Goal: Information Seeking & Learning: Learn about a topic

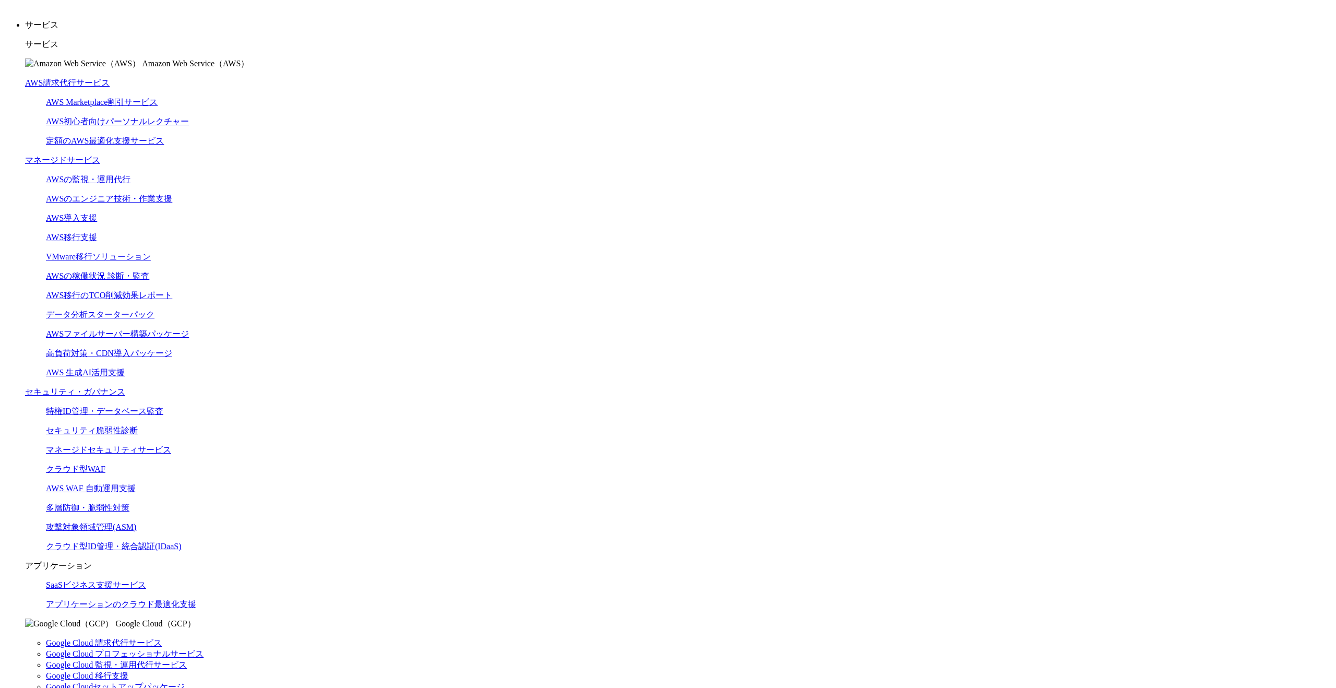
scroll to position [206, 0]
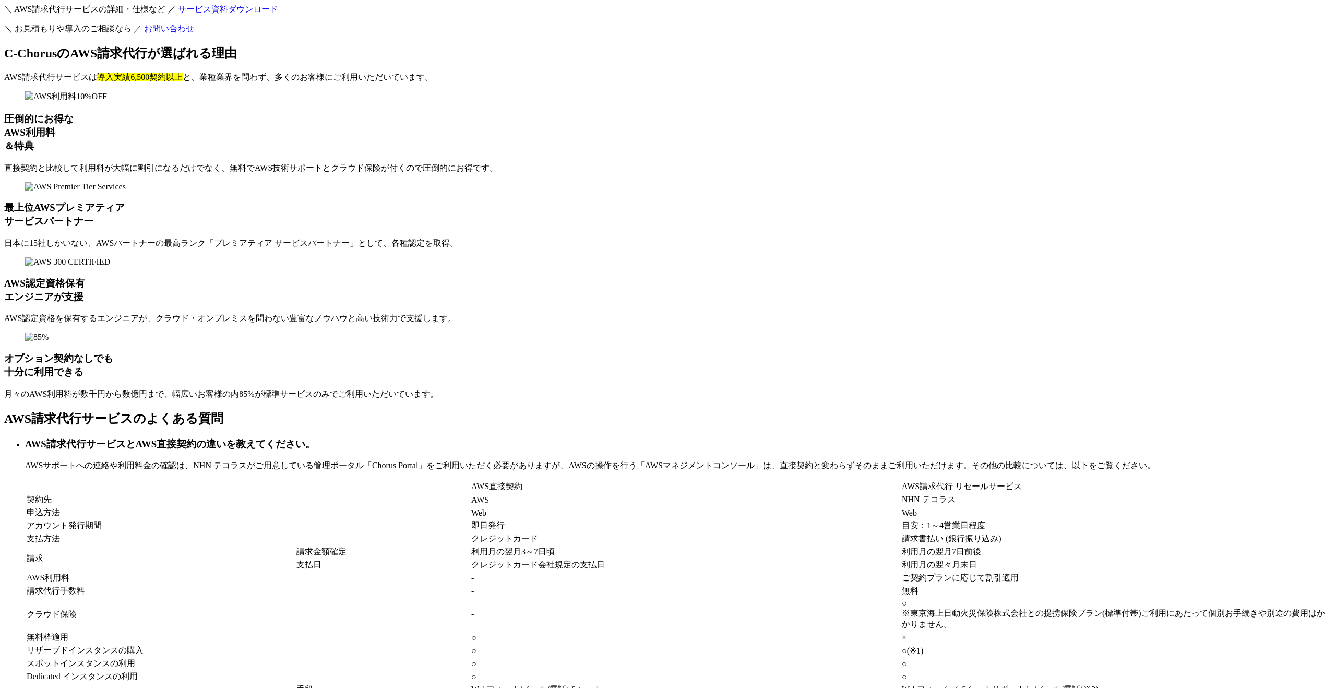
scroll to position [7601, 0]
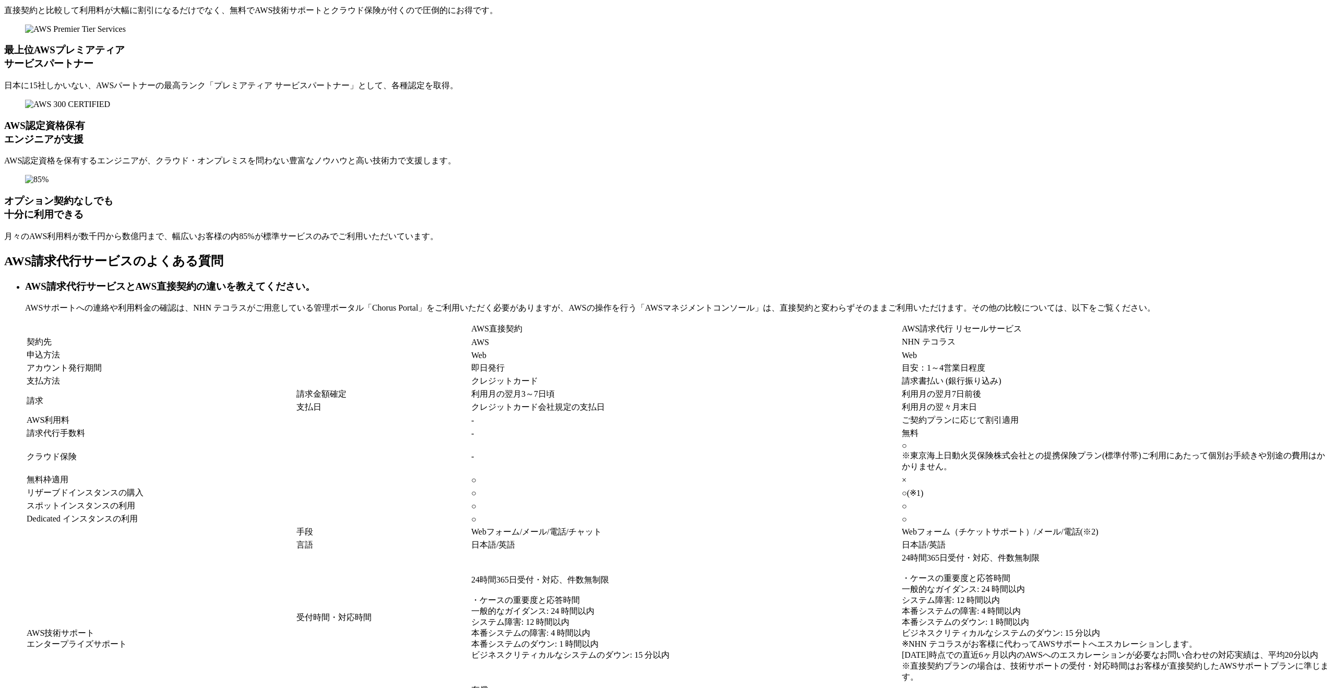
click at [398, 280] on h3 "AWS請求代行サービスとAWS直接契約の違いを教えてください。" at bounding box center [678, 287] width 1307 height 14
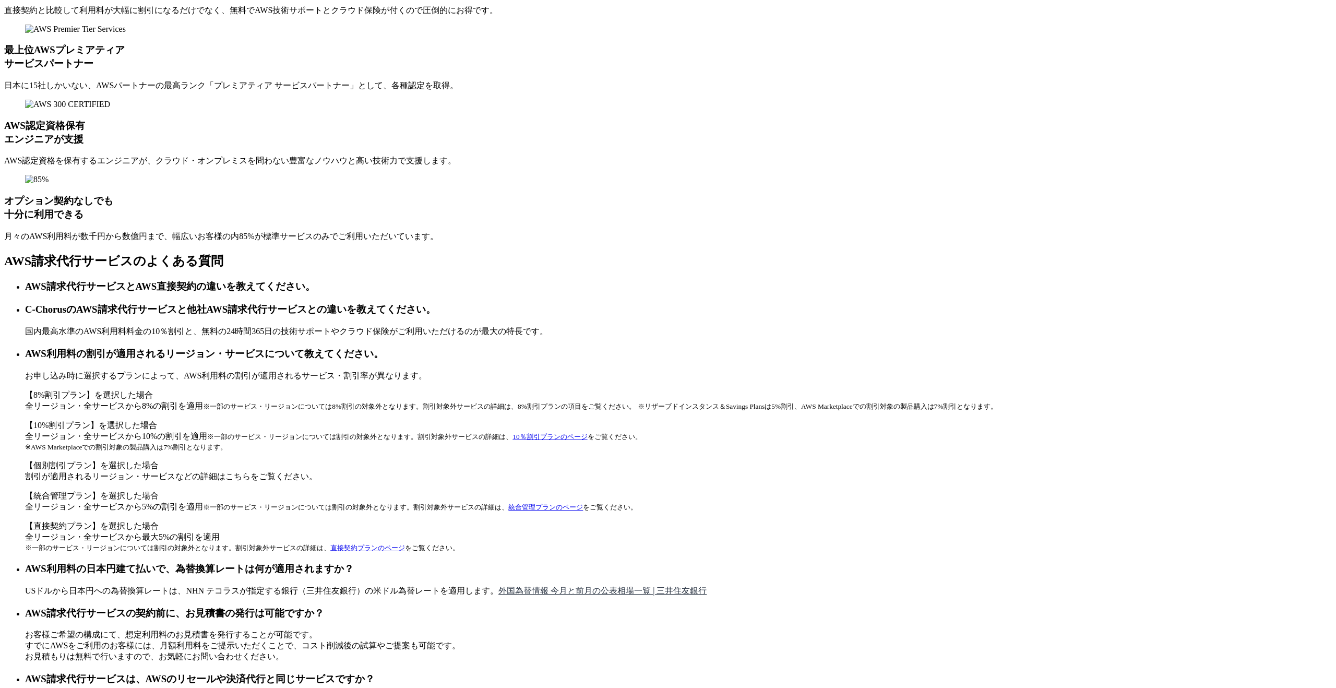
click at [398, 280] on h3 "AWS請求代行サービスとAWS直接契約の違いを教えてください。" at bounding box center [678, 287] width 1307 height 14
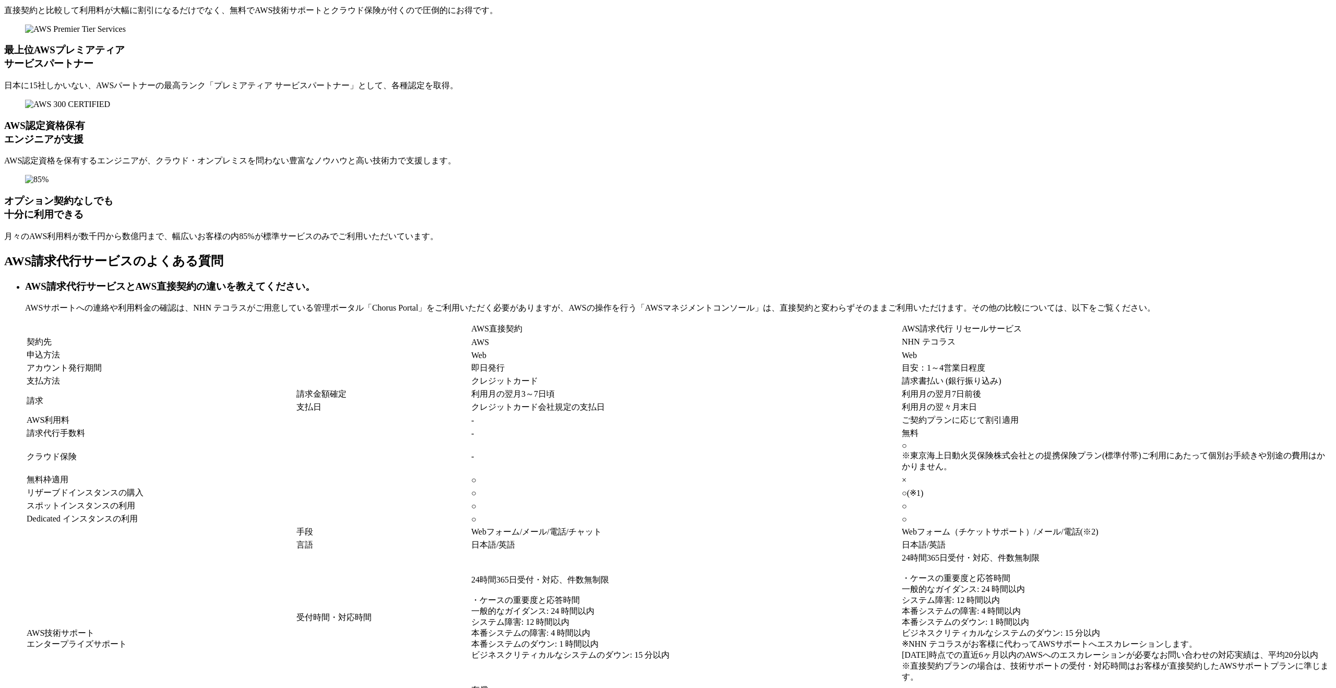
click at [394, 280] on h3 "AWS請求代行サービスとAWS直接契約の違いを教えてください。" at bounding box center [678, 287] width 1307 height 14
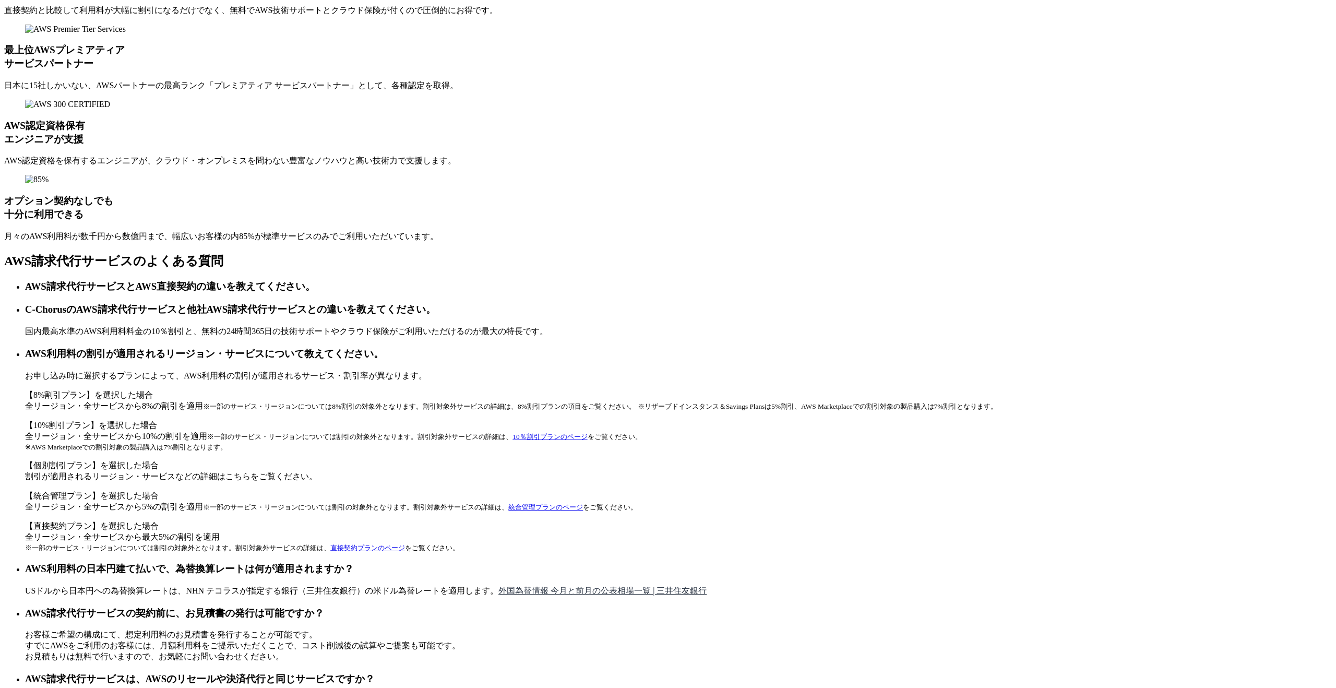
click at [397, 303] on h3 "C‑ChorusのAWS請求代行サービスと他社AWS請求代行サービスとの違いを教えてください。" at bounding box center [678, 310] width 1307 height 14
drag, startPoint x: 410, startPoint y: 275, endPoint x: 629, endPoint y: 270, distance: 218.7
click at [629, 326] on p "国内最高水準のAWS利用料料金の10％割引と、無料の24時間365日の技術サポートやクラウド保険がご利用いただけるのが最大の特長です。" at bounding box center [678, 331] width 1307 height 11
click at [397, 347] on h3 "AWS利用料の割引が適用されるリージョン・サービスについて教えてください。" at bounding box center [678, 354] width 1307 height 14
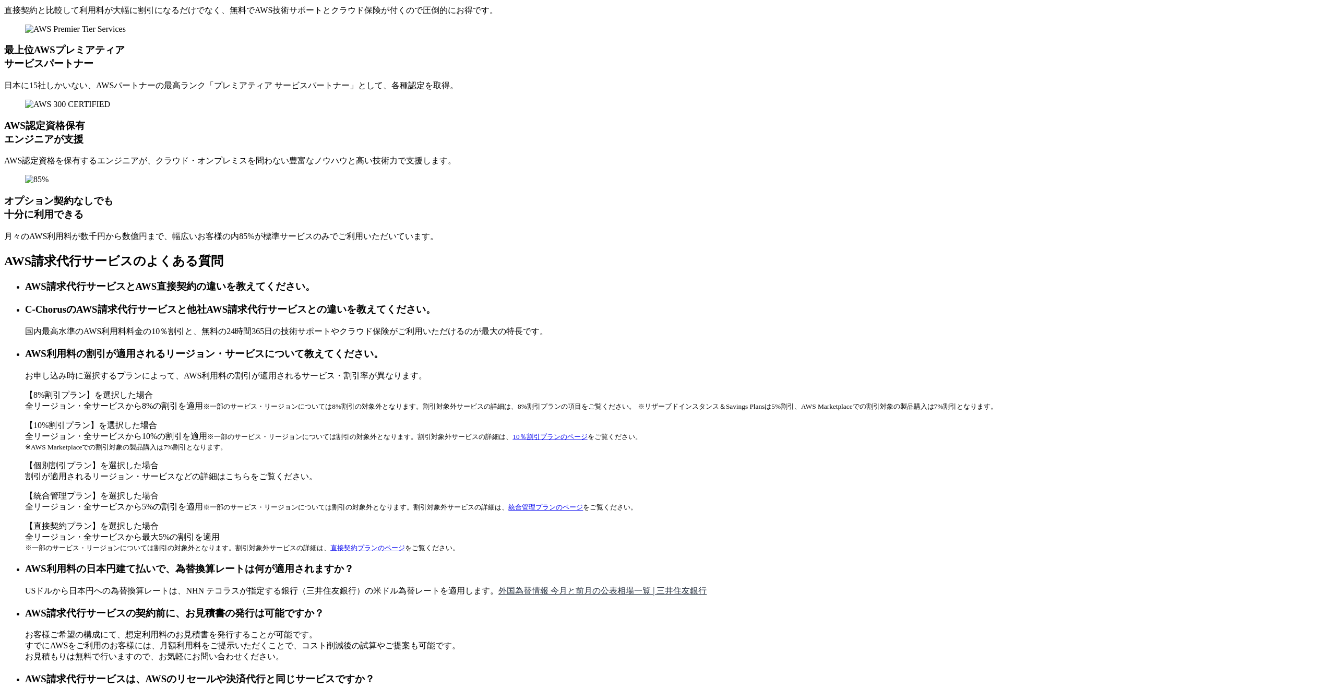
click at [397, 347] on h3 "AWS利用料の割引が適用されるリージョン・サービスについて教えてください。" at bounding box center [678, 354] width 1307 height 14
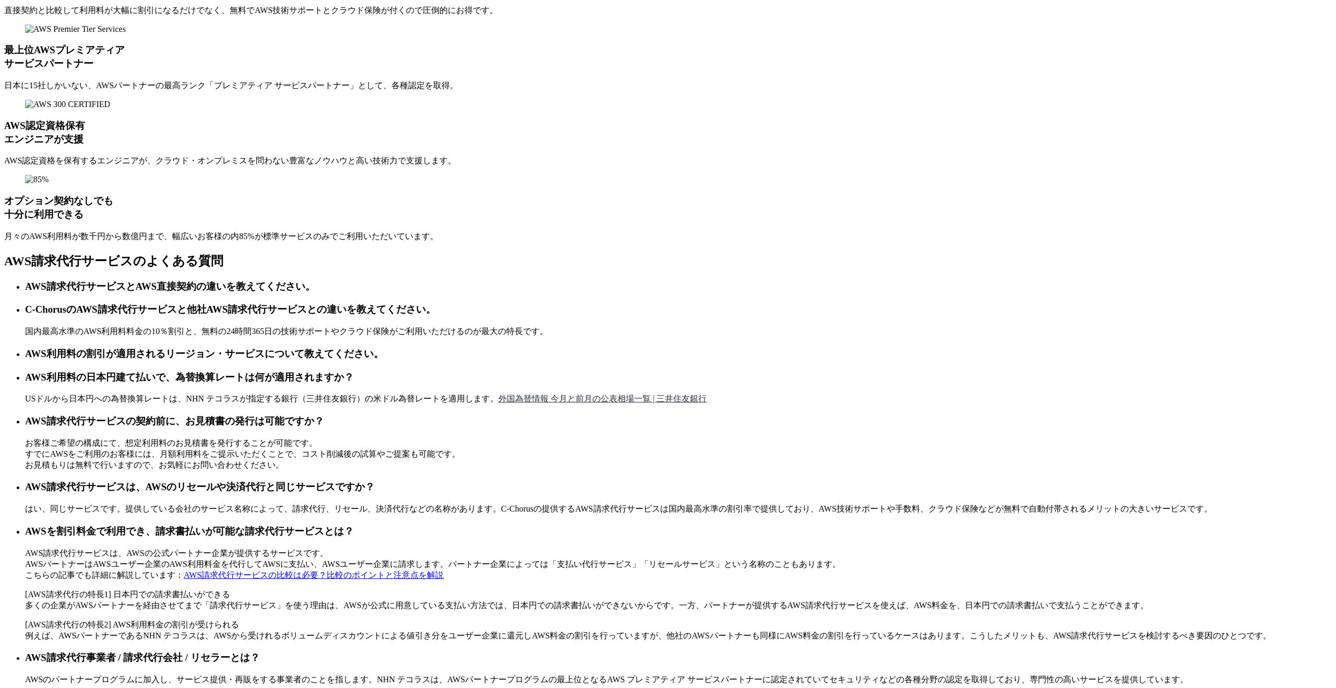
click at [421, 371] on h3 "AWS利用料の日本円建て払いで、為替換算レートは何が適用されますか？" at bounding box center [678, 378] width 1307 height 14
click at [391, 428] on h3 "AWS請求代行サービスの契約前に、お見積書の発行は可能ですか？" at bounding box center [678, 421] width 1307 height 14
click at [409, 493] on h3 "AWS請求代行サービスは、AWSのリセールや決済代行と同じサービスですか？" at bounding box center [678, 487] width 1307 height 14
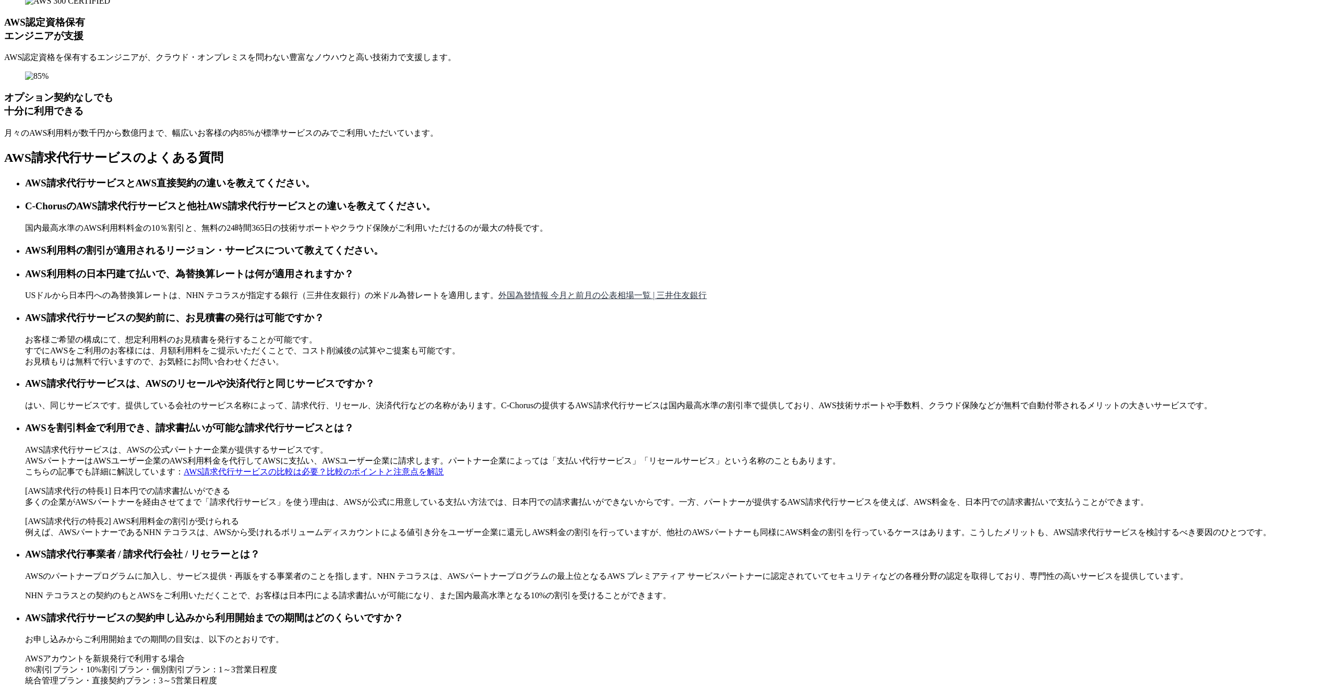
scroll to position [7820, 0]
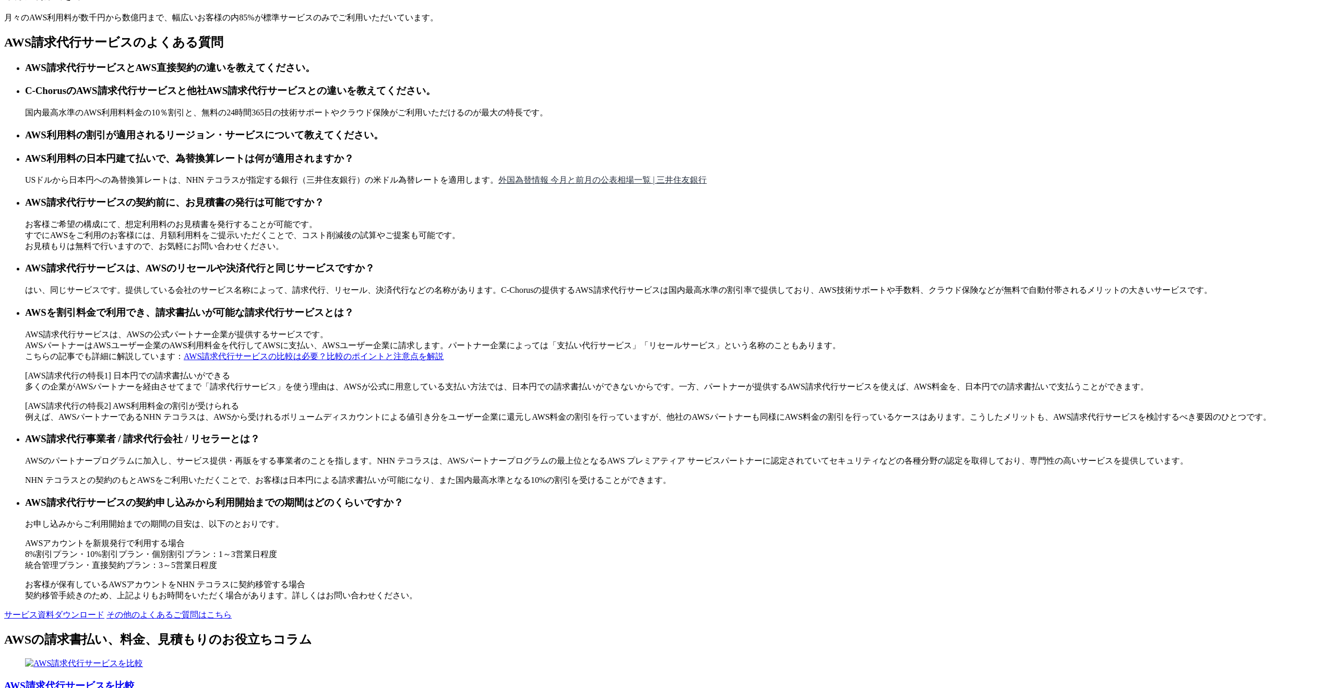
click at [463, 319] on h3 "AWSを割引料金で利用でき、請求書払いが可能な請求代行サービスとは？" at bounding box center [678, 313] width 1307 height 14
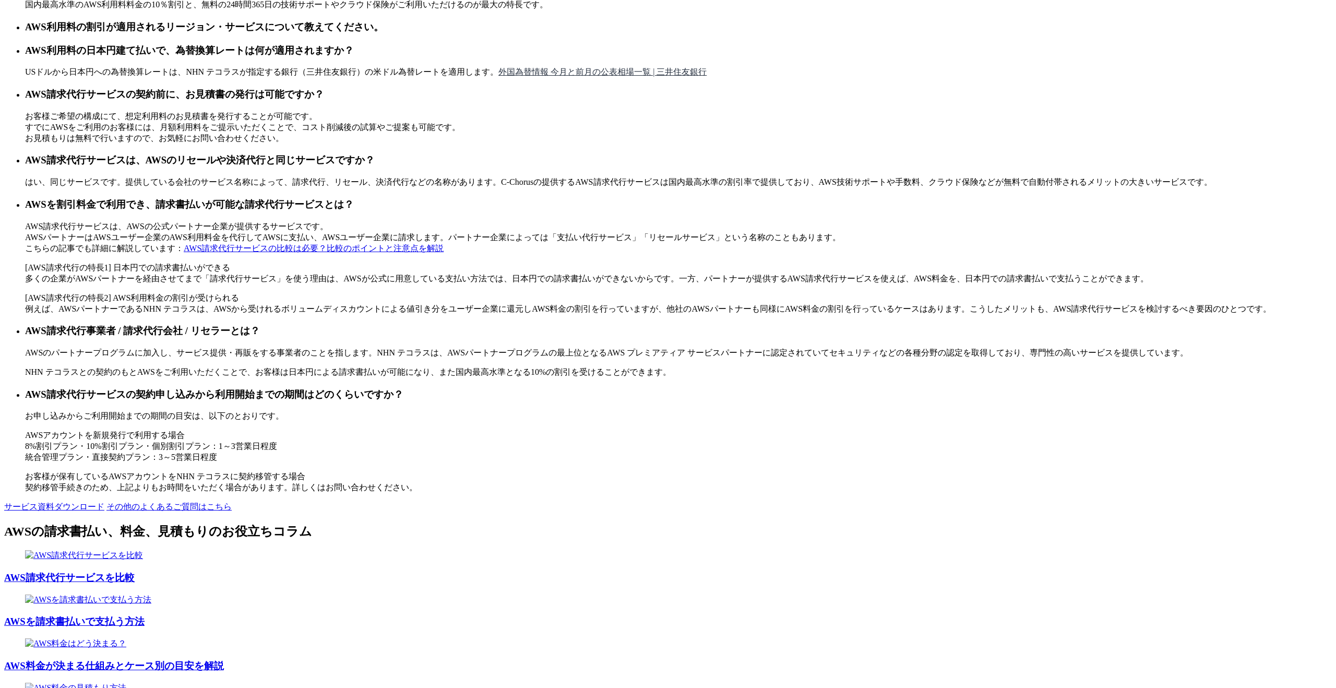
scroll to position [8050, 0]
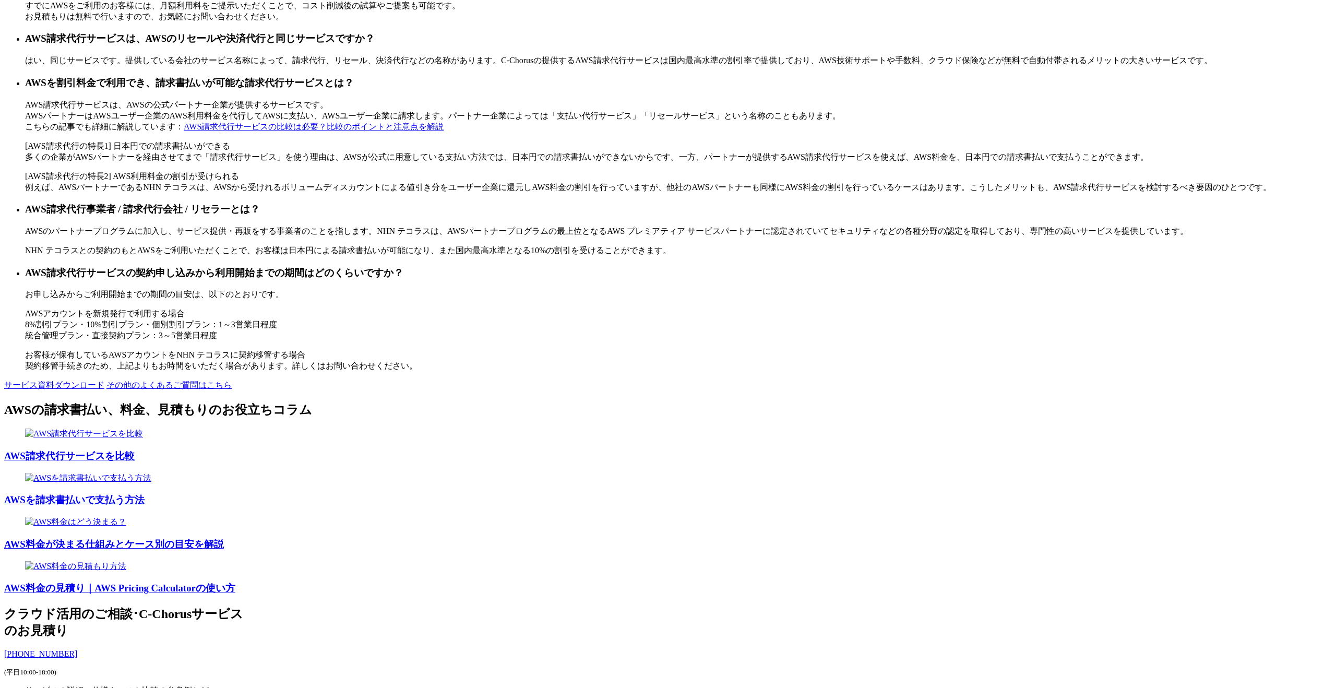
click at [507, 280] on h3 "AWS請求代行サービスの契約申し込みから利用開始までの期間はどのくらいですか？" at bounding box center [678, 273] width 1307 height 14
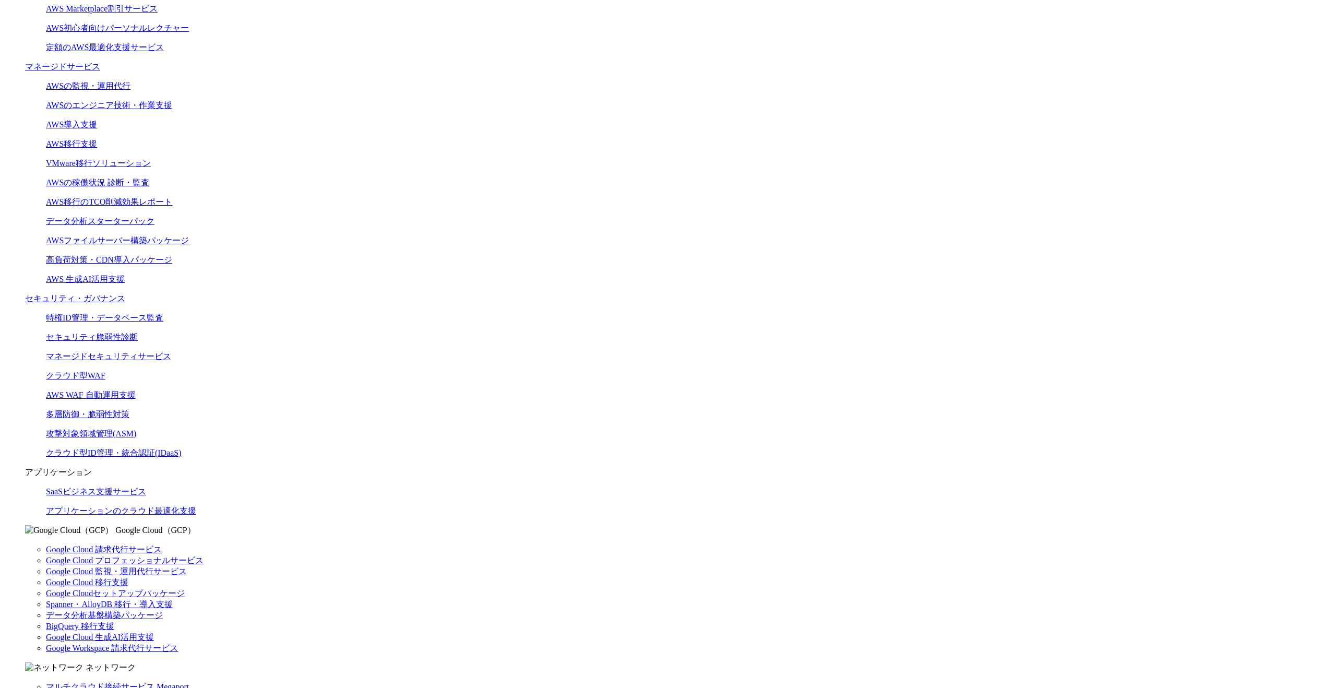
scroll to position [86, 0]
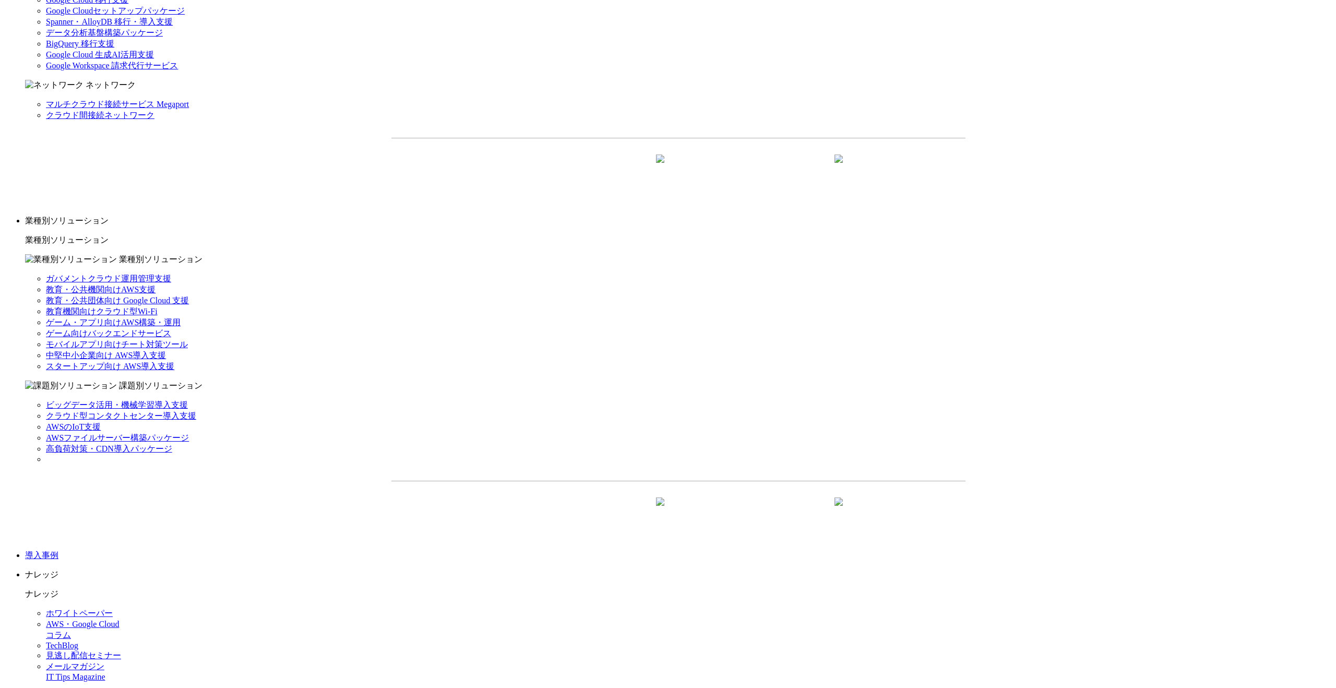
scroll to position [920, 0]
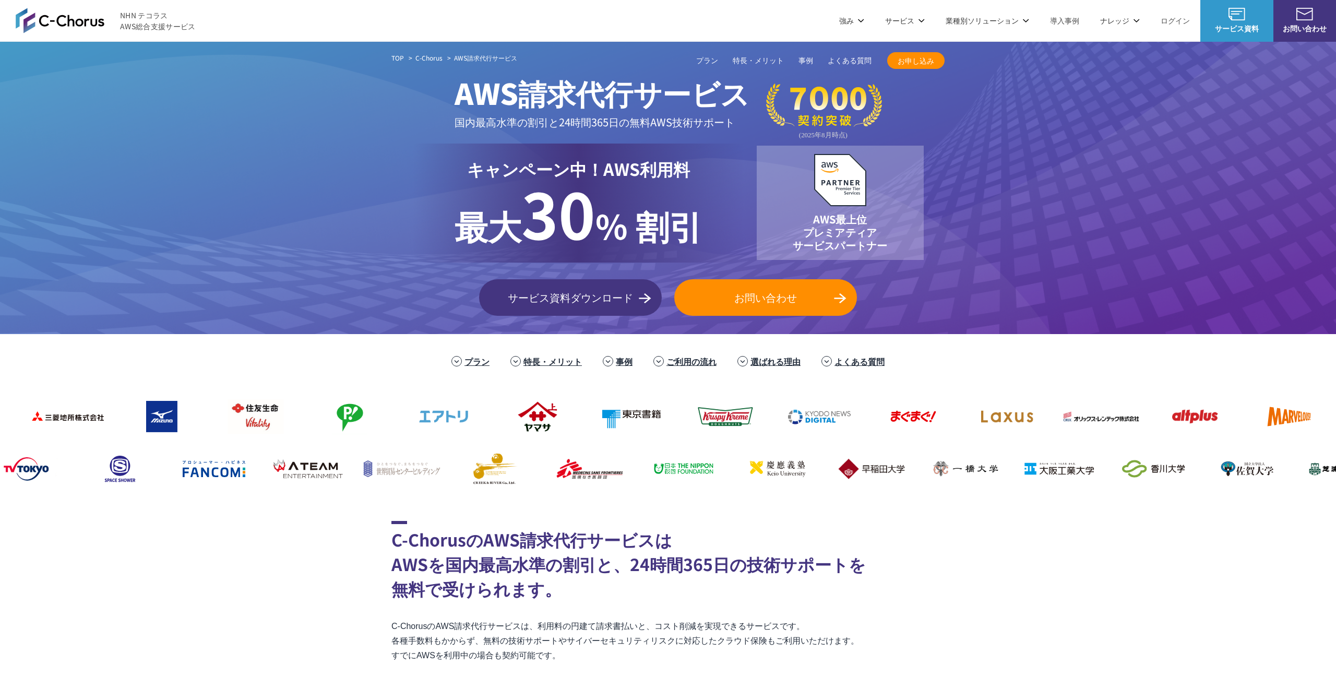
click at [628, 360] on link "事例" at bounding box center [624, 361] width 17 height 13
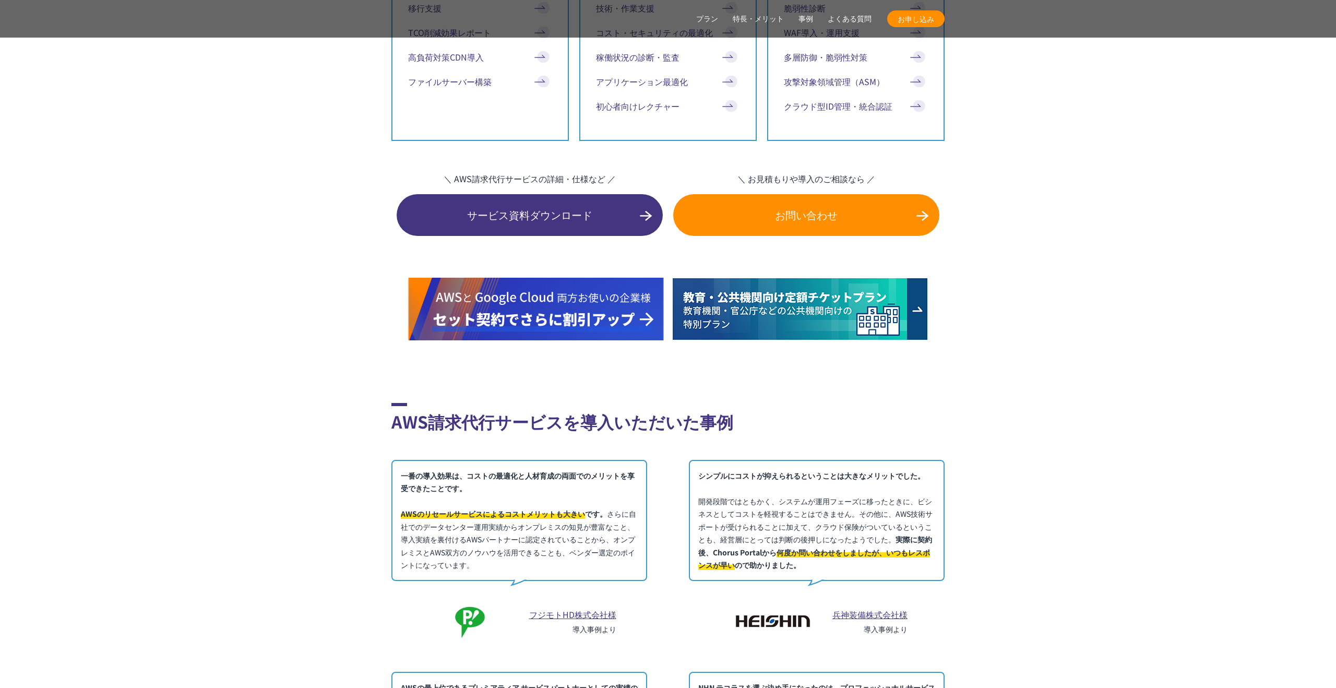
scroll to position [5804, 0]
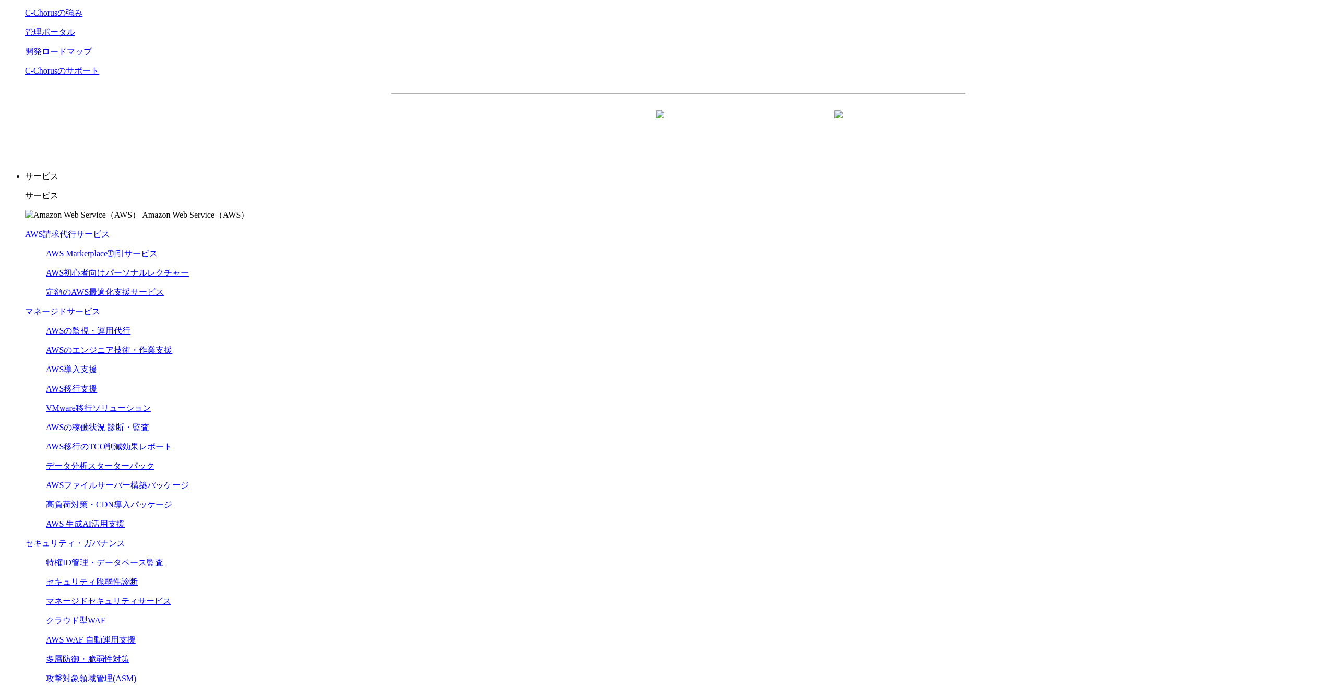
scroll to position [267, 0]
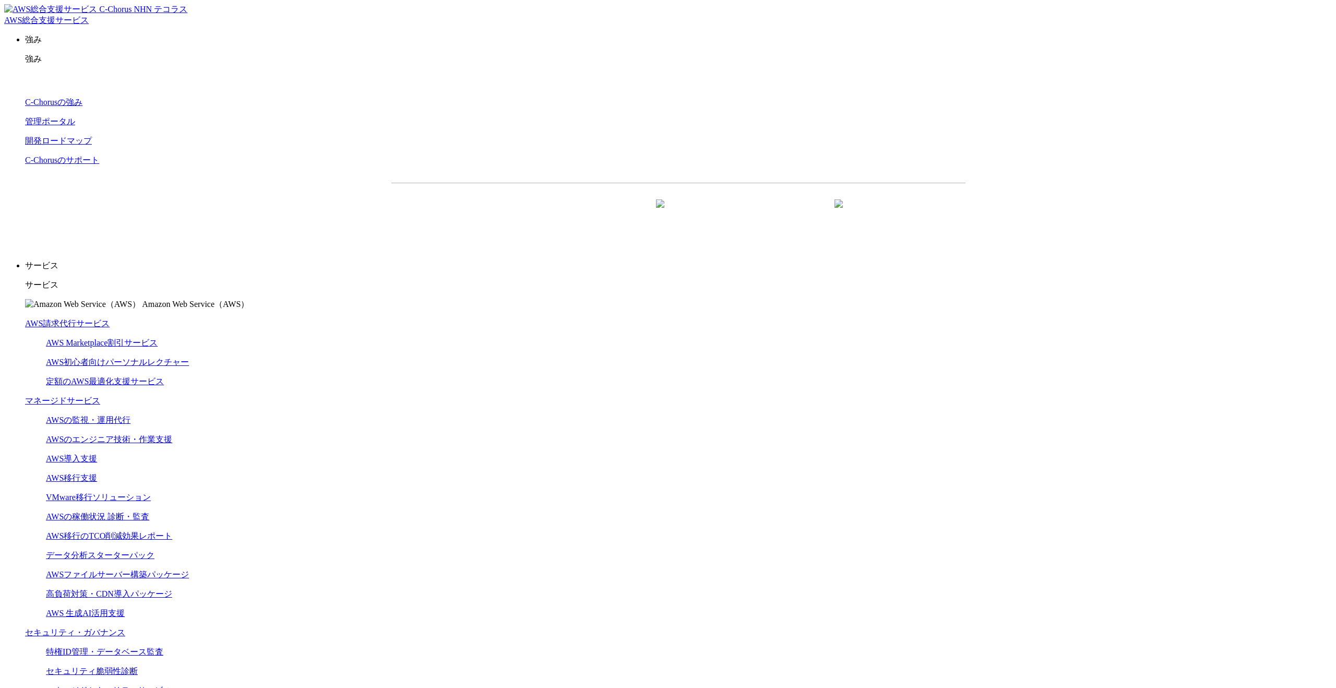
click at [125, 609] on link "AWS 生成AI活用支援" at bounding box center [85, 613] width 79 height 9
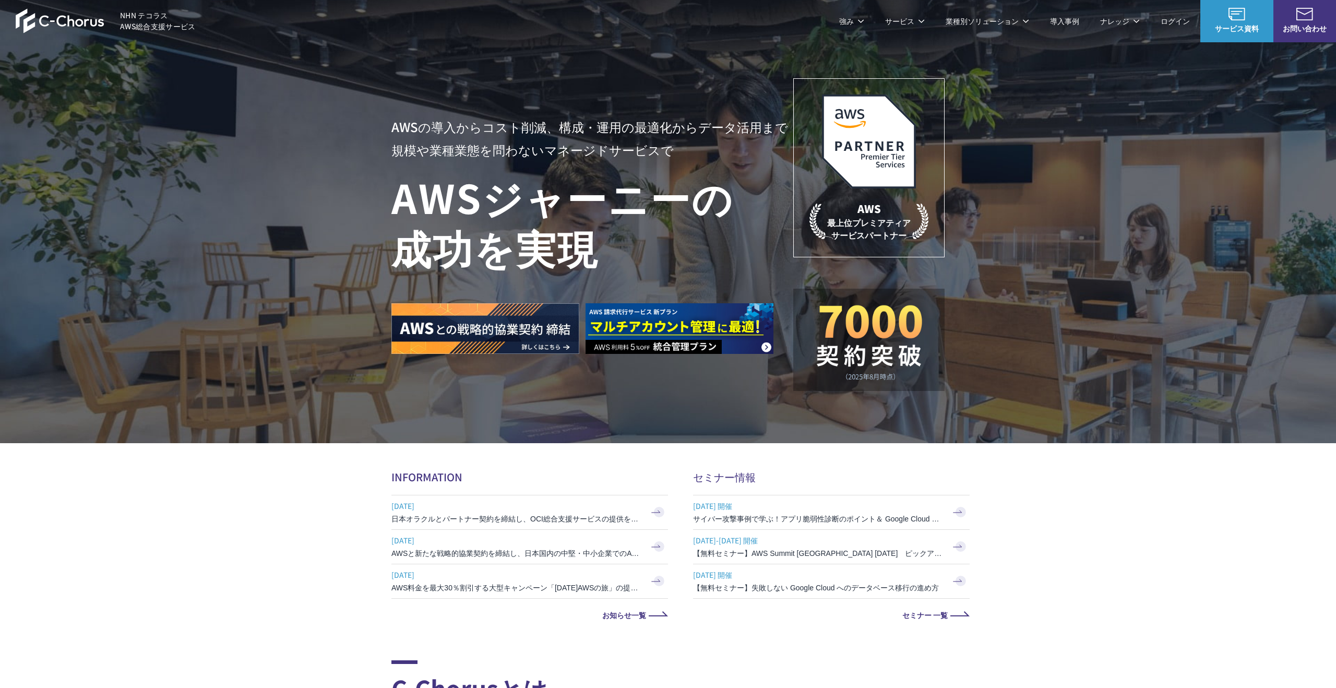
click at [452, 122] on link "AWS初心者向けパーソナルレクチャー" at bounding box center [460, 125] width 120 height 21
click at [450, 148] on link "定額のAWS最適化支援サービス" at bounding box center [451, 146] width 103 height 10
click at [443, 106] on link "AWS Marketplace割引サービス" at bounding box center [451, 104] width 103 height 10
click at [442, 122] on link "AWS初心者向けパーソナルレクチャー" at bounding box center [460, 125] width 120 height 21
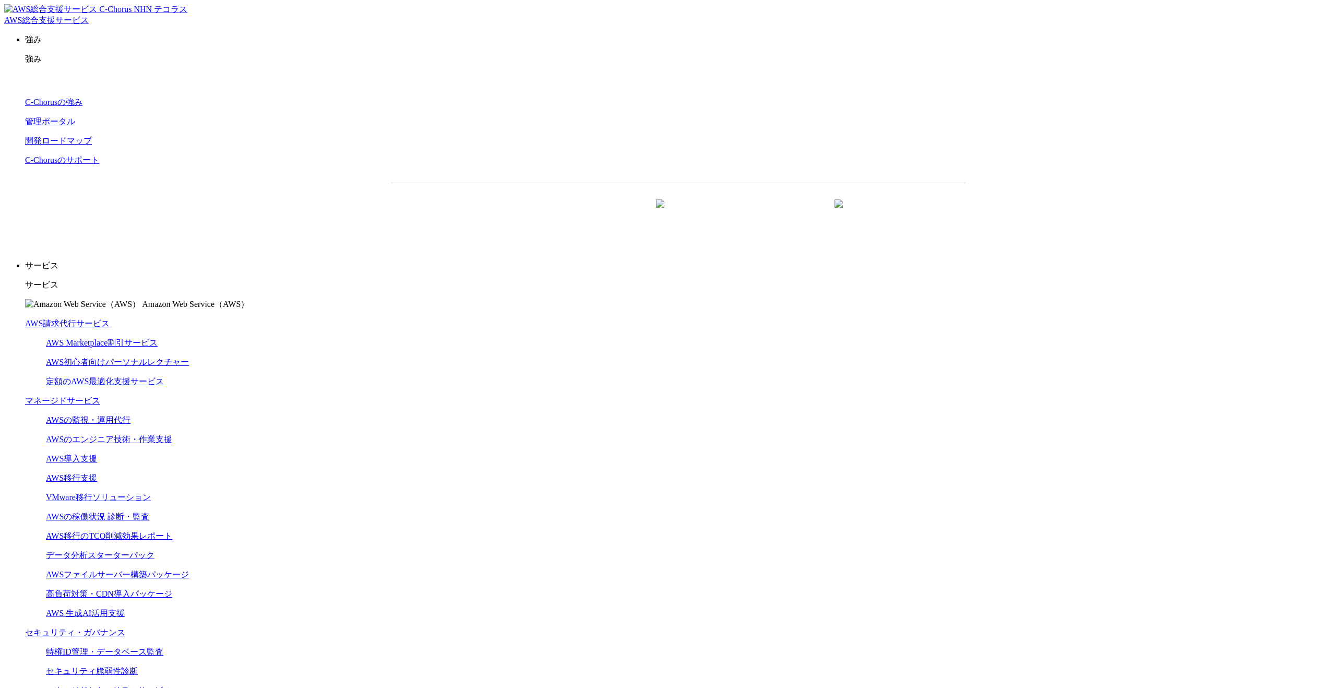
drag, startPoint x: 514, startPoint y: 164, endPoint x: 485, endPoint y: 168, distance: 29.0
drag, startPoint x: 515, startPoint y: 200, endPoint x: 486, endPoint y: 200, distance: 29.2
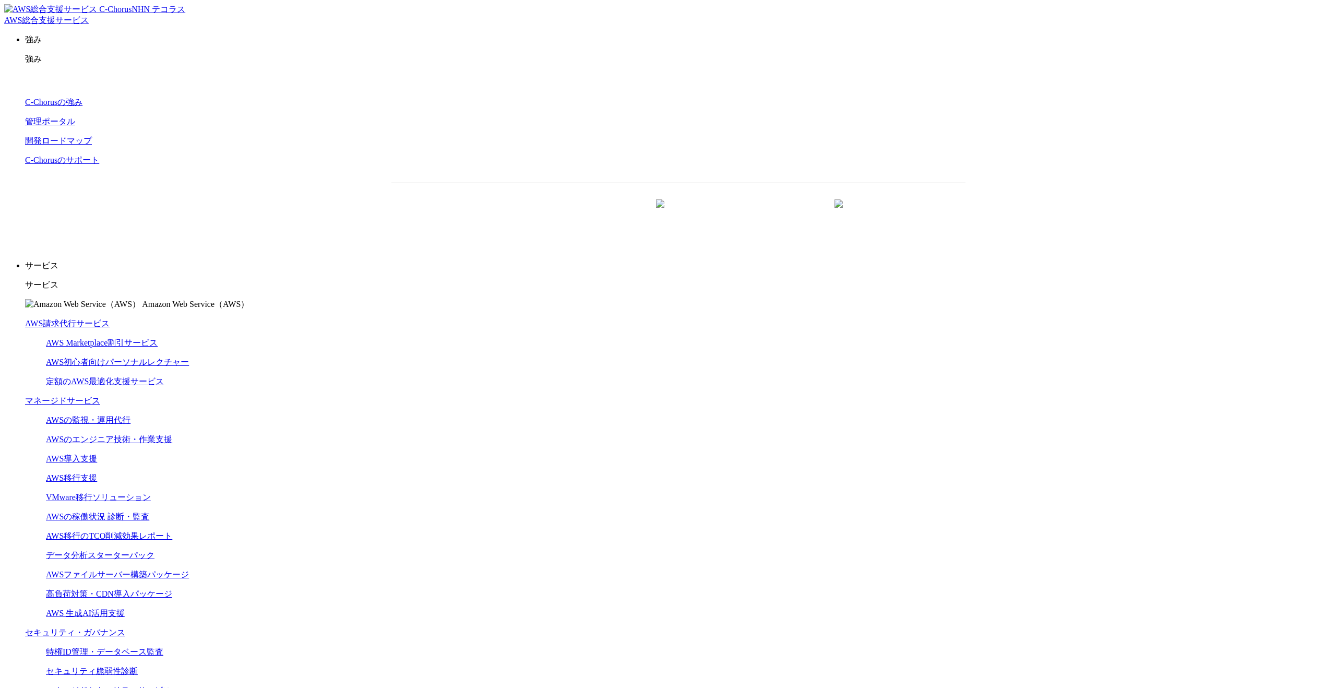
drag, startPoint x: 514, startPoint y: 58, endPoint x: 485, endPoint y: 61, distance: 29.3
drag, startPoint x: 514, startPoint y: 198, endPoint x: 484, endPoint y: 199, distance: 29.8
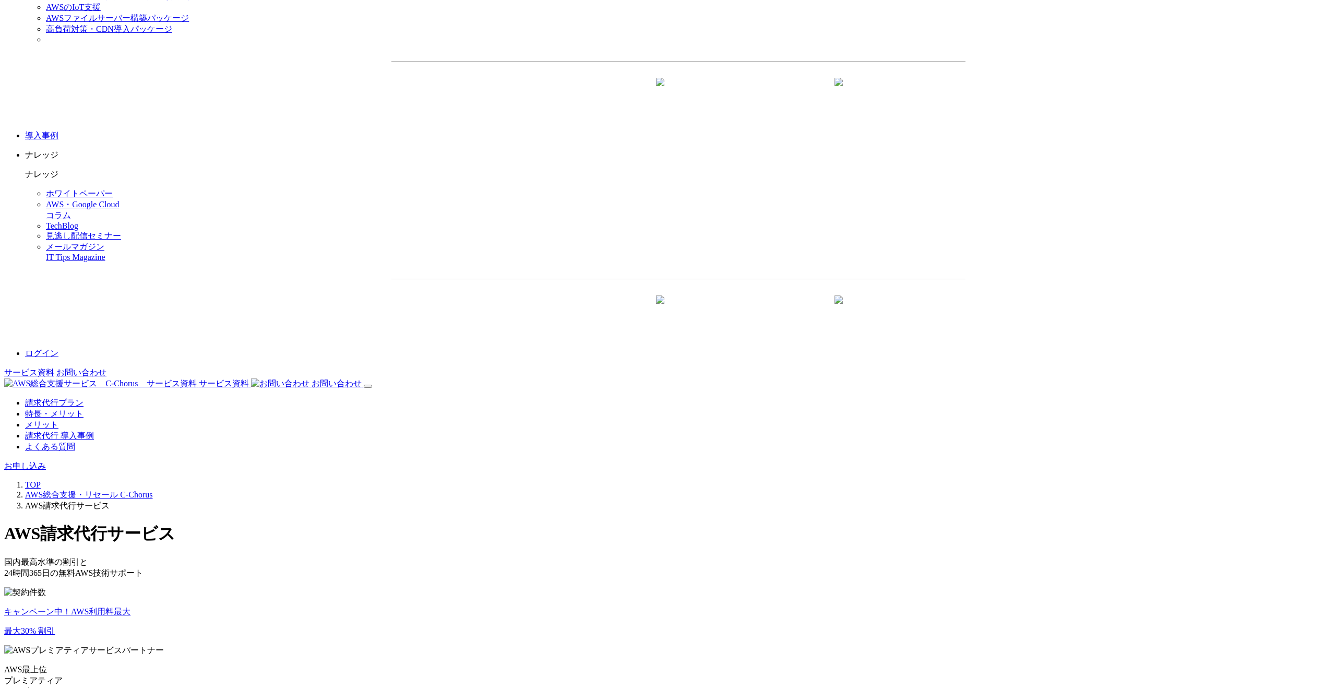
scroll to position [1055, 0]
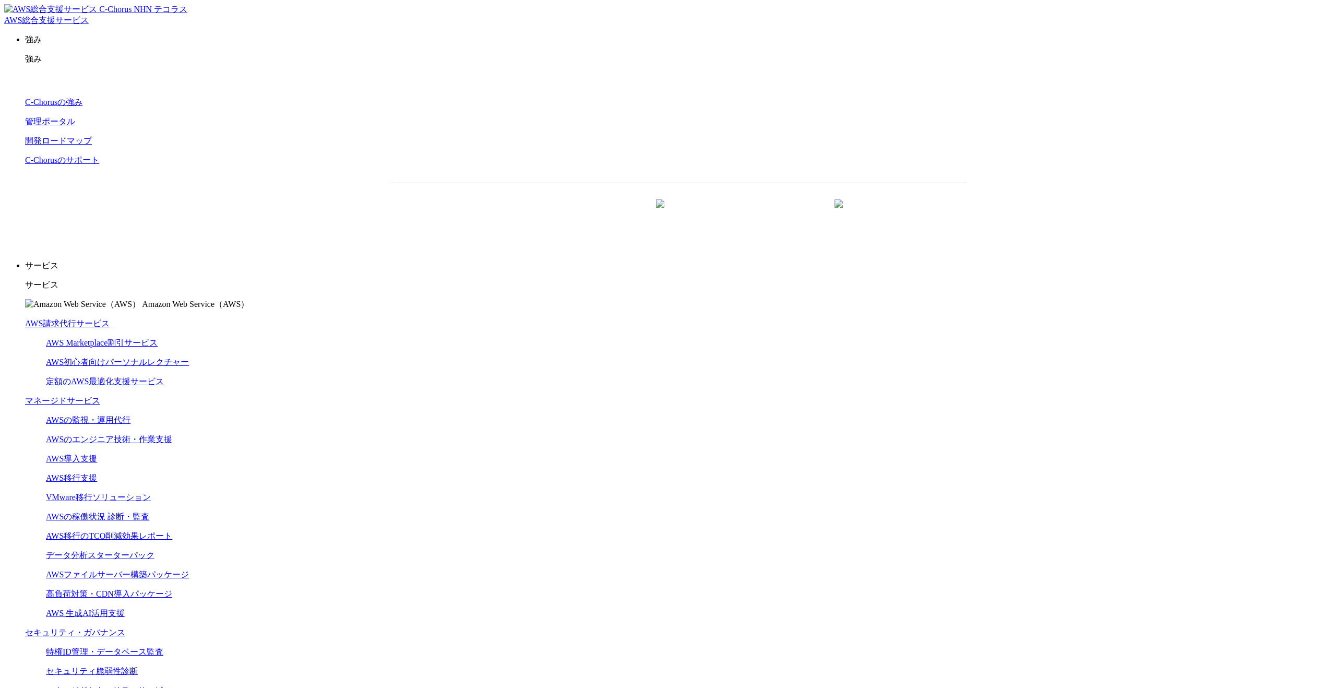
drag, startPoint x: 742, startPoint y: 200, endPoint x: 384, endPoint y: 198, distance: 358.1
copy ol "TOP AWS総合支援・リセール C-Chorus AWS請求代行サービス 10%割引プラン・8%割引プラン・個別割引プラン"
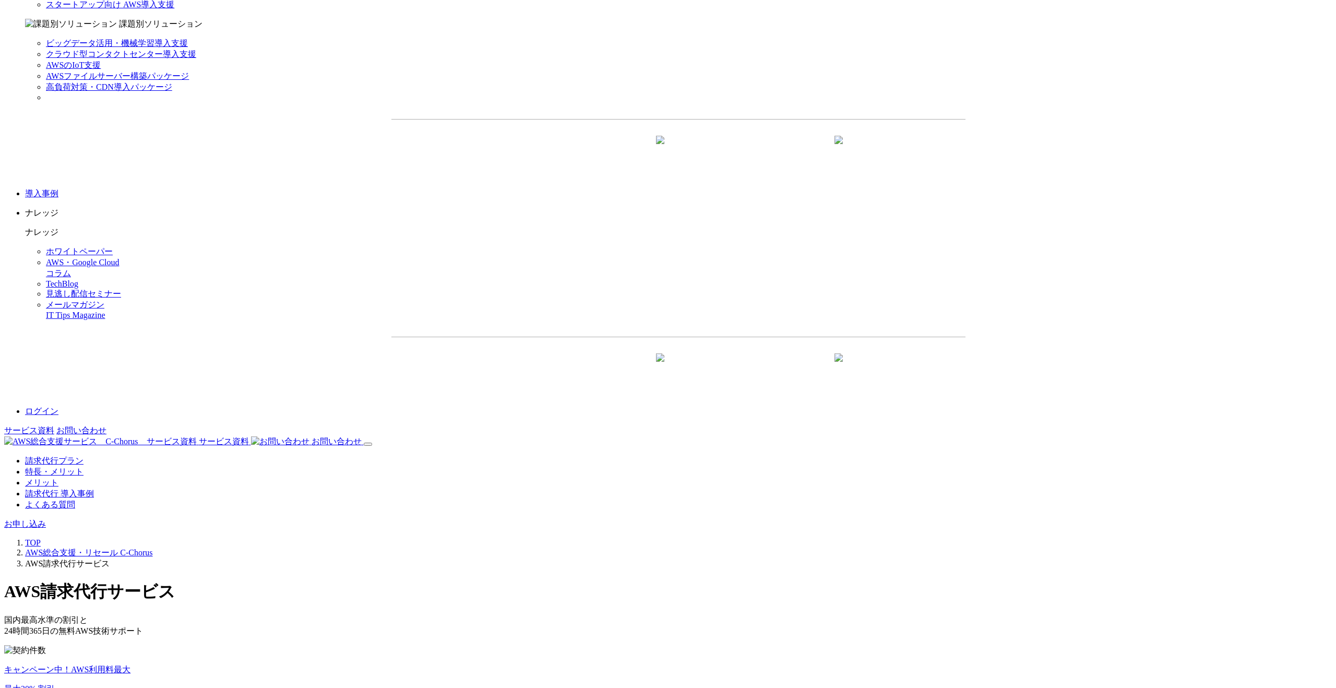
scroll to position [1451, 0]
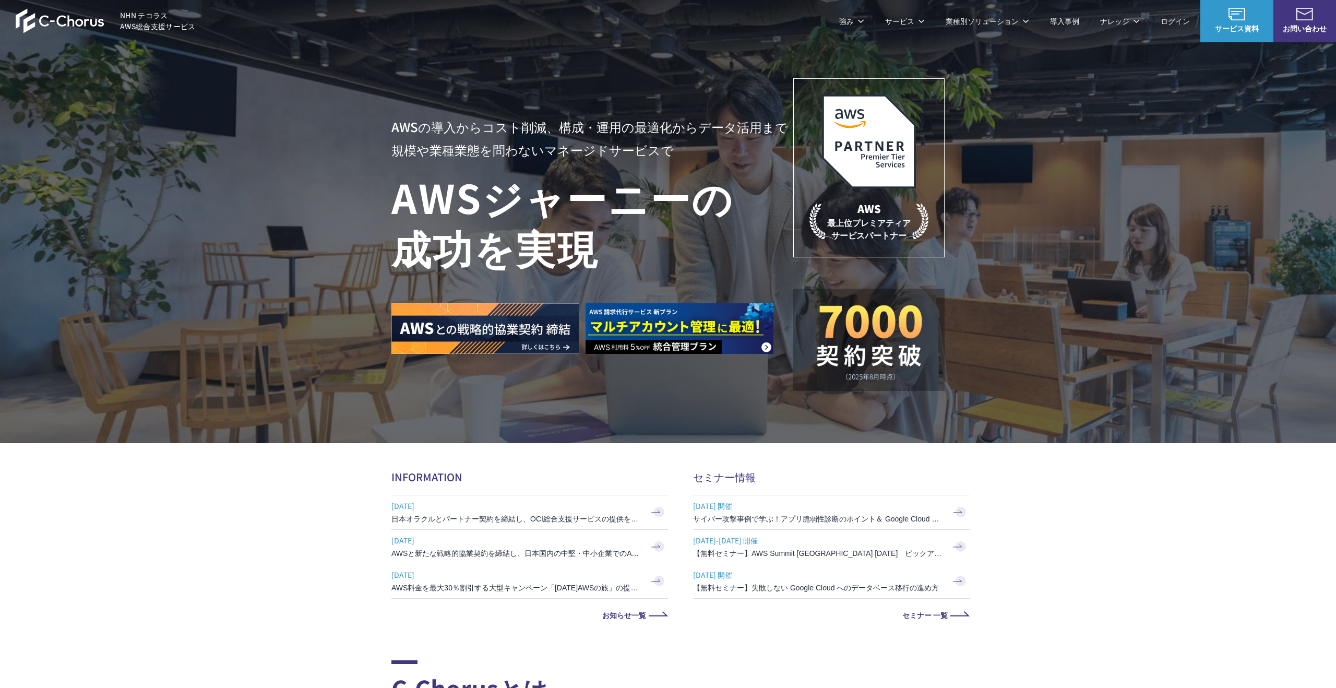
click at [497, 166] on link "ゲーム向けバックエンドサービス" at bounding box center [455, 167] width 110 height 10
